Goal: Use online tool/utility: Utilize a website feature to perform a specific function

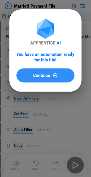
click at [41, 74] on span "Continue" at bounding box center [41, 75] width 17 height 5
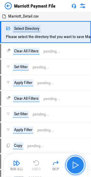
click at [78, 165] on img "button" at bounding box center [74, 164] width 9 height 9
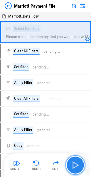
click at [74, 160] on img "button" at bounding box center [74, 164] width 9 height 9
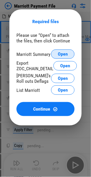
click at [56, 52] on button "Open" at bounding box center [62, 53] width 23 height 9
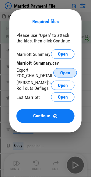
click at [66, 74] on span "Open" at bounding box center [65, 72] width 10 height 5
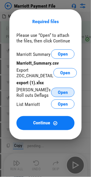
click at [57, 93] on button "Open" at bounding box center [62, 92] width 23 height 9
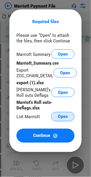
click at [61, 116] on span "Open" at bounding box center [63, 116] width 10 height 5
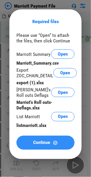
click at [37, 143] on span "Continue" at bounding box center [41, 142] width 17 height 5
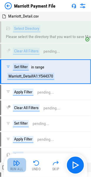
click at [17, 166] on img "button" at bounding box center [16, 162] width 7 height 7
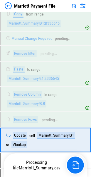
scroll to position [646, 0]
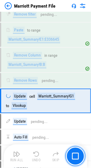
scroll to position [651, 0]
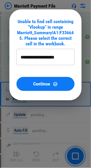
type input "**********"
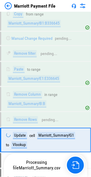
scroll to position [646, 0]
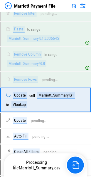
scroll to position [646, 0]
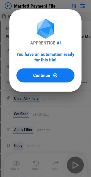
click at [40, 74] on span "Continue" at bounding box center [41, 75] width 17 height 5
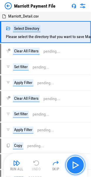
click at [77, 164] on img "button" at bounding box center [74, 164] width 9 height 9
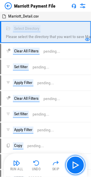
click at [75, 161] on img "button" at bounding box center [74, 164] width 9 height 9
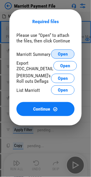
click at [62, 55] on span "Open" at bounding box center [63, 54] width 10 height 5
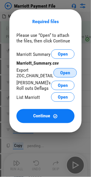
click at [64, 72] on span "Open" at bounding box center [65, 72] width 10 height 5
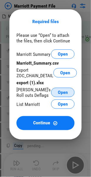
click at [60, 91] on span "Open" at bounding box center [63, 92] width 10 height 5
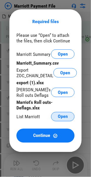
click at [60, 116] on span "Open" at bounding box center [63, 116] width 10 height 5
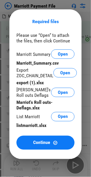
click at [33, 140] on button "Continue" at bounding box center [45, 143] width 58 height 14
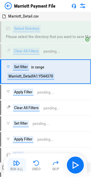
click at [13, 164] on img "button" at bounding box center [16, 162] width 7 height 7
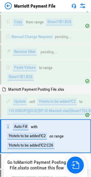
scroll to position [2578, 0]
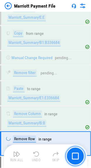
scroll to position [635, 0]
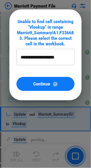
type input "**********"
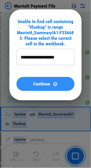
click at [34, 84] on span "Continue" at bounding box center [41, 84] width 17 height 5
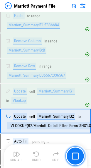
scroll to position [685, 0]
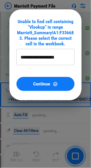
type input "**********"
click at [38, 85] on span "Continue" at bounding box center [41, 84] width 17 height 5
type input "**********"
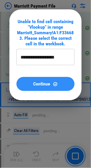
click at [28, 84] on div "Continue" at bounding box center [45, 84] width 44 height 5
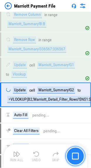
click at [74, 154] on img "button" at bounding box center [75, 155] width 7 height 7
click at [72, 156] on img "button" at bounding box center [75, 155] width 7 height 7
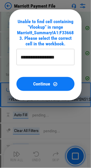
type input "**********"
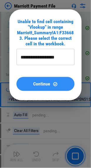
click at [34, 84] on span "Continue" at bounding box center [41, 84] width 17 height 5
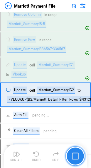
drag, startPoint x: 76, startPoint y: 155, endPoint x: 72, endPoint y: 154, distance: 3.8
click at [76, 156] on img "button" at bounding box center [75, 155] width 7 height 7
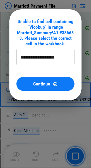
type input "**********"
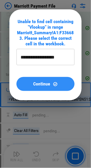
click at [37, 83] on span "Continue" at bounding box center [41, 84] width 17 height 5
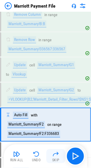
click at [55, 155] on img "button" at bounding box center [55, 153] width 7 height 7
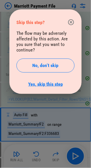
click at [40, 81] on link "Yes, skip this step" at bounding box center [45, 84] width 34 height 6
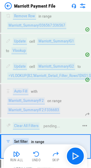
scroll to position [750, 0]
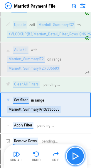
click at [72, 156] on img "button" at bounding box center [74, 155] width 9 height 9
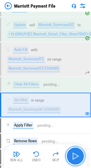
click at [71, 155] on img "button" at bounding box center [74, 155] width 9 height 9
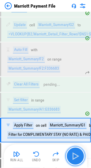
click at [71, 155] on img "button" at bounding box center [74, 155] width 9 height 9
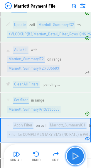
click at [73, 154] on img "button" at bounding box center [74, 155] width 9 height 9
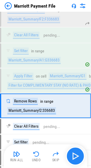
scroll to position [799, 0]
click at [73, 156] on img "button" at bounding box center [74, 155] width 9 height 9
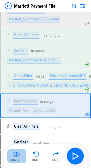
click at [16, 154] on img "button" at bounding box center [16, 153] width 7 height 7
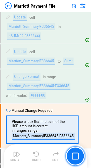
scroll to position [967, 0]
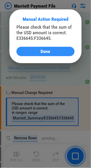
click at [41, 52] on span "Done" at bounding box center [46, 51] width 10 height 5
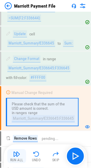
click at [17, 157] on img "button" at bounding box center [16, 153] width 7 height 7
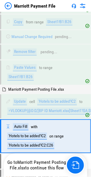
scroll to position [2578, 0]
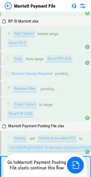
scroll to position [2578, 0]
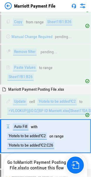
scroll to position [2578, 0]
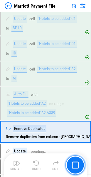
scroll to position [1967, 0]
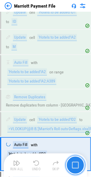
click at [72, 166] on img "button" at bounding box center [75, 165] width 7 height 7
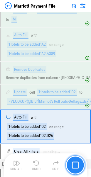
scroll to position [2020, 0]
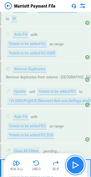
click at [76, 164] on img "button" at bounding box center [74, 164] width 9 height 9
click at [72, 165] on img "button" at bounding box center [74, 164] width 9 height 9
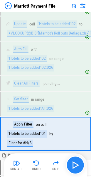
scroll to position [2095, 0]
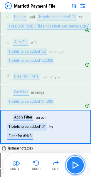
click at [72, 165] on img "button" at bounding box center [74, 164] width 9 height 9
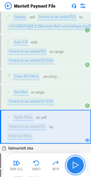
click at [72, 165] on img "button" at bounding box center [74, 164] width 9 height 9
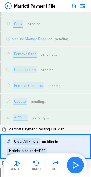
scroll to position [2264, 0]
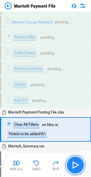
click at [72, 164] on img "button" at bounding box center [74, 164] width 9 height 9
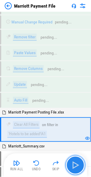
click at [72, 164] on img "button" at bounding box center [74, 164] width 9 height 9
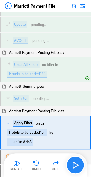
scroll to position [2326, 0]
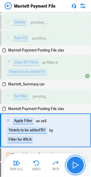
click at [72, 164] on img "button" at bounding box center [74, 164] width 9 height 9
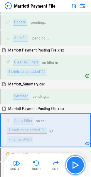
click at [72, 164] on img "button" at bounding box center [74, 164] width 9 height 9
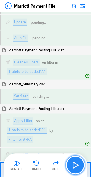
click at [73, 164] on img "button" at bounding box center [74, 164] width 9 height 9
click at [73, 163] on img "button" at bounding box center [74, 164] width 9 height 9
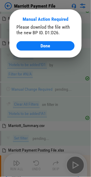
scroll to position [2437, 0]
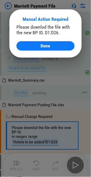
click at [44, 45] on span "Done" at bounding box center [46, 46] width 10 height 5
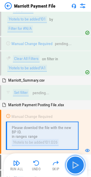
click at [75, 164] on img "button" at bounding box center [74, 164] width 9 height 9
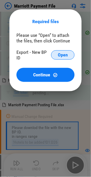
click at [60, 53] on span "Open" at bounding box center [63, 55] width 10 height 5
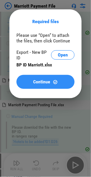
click at [41, 80] on span "Continue" at bounding box center [41, 81] width 17 height 5
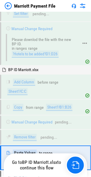
scroll to position [2515, 0]
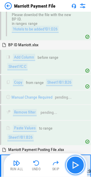
click at [74, 165] on img "button" at bounding box center [74, 164] width 9 height 9
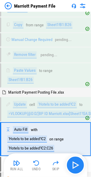
scroll to position [2578, 0]
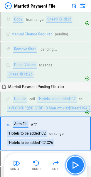
click at [75, 163] on img "button" at bounding box center [74, 164] width 9 height 9
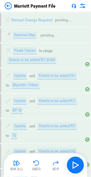
scroll to position [2445, 0]
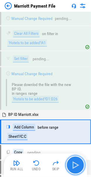
click at [73, 163] on img "button" at bounding box center [74, 164] width 9 height 9
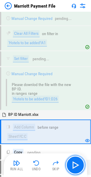
click at [74, 163] on img "button" at bounding box center [74, 164] width 9 height 9
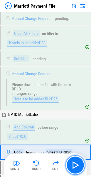
click at [74, 164] on img "button" at bounding box center [74, 164] width 9 height 9
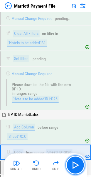
click at [74, 164] on img "button" at bounding box center [74, 164] width 9 height 9
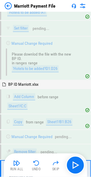
scroll to position [2515, 0]
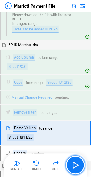
click at [74, 164] on img "button" at bounding box center [74, 164] width 9 height 9
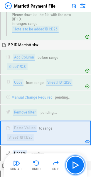
click at [74, 164] on img "button" at bounding box center [74, 164] width 9 height 9
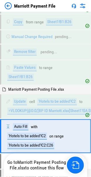
scroll to position [2578, 0]
